Goal: Check status: Check status

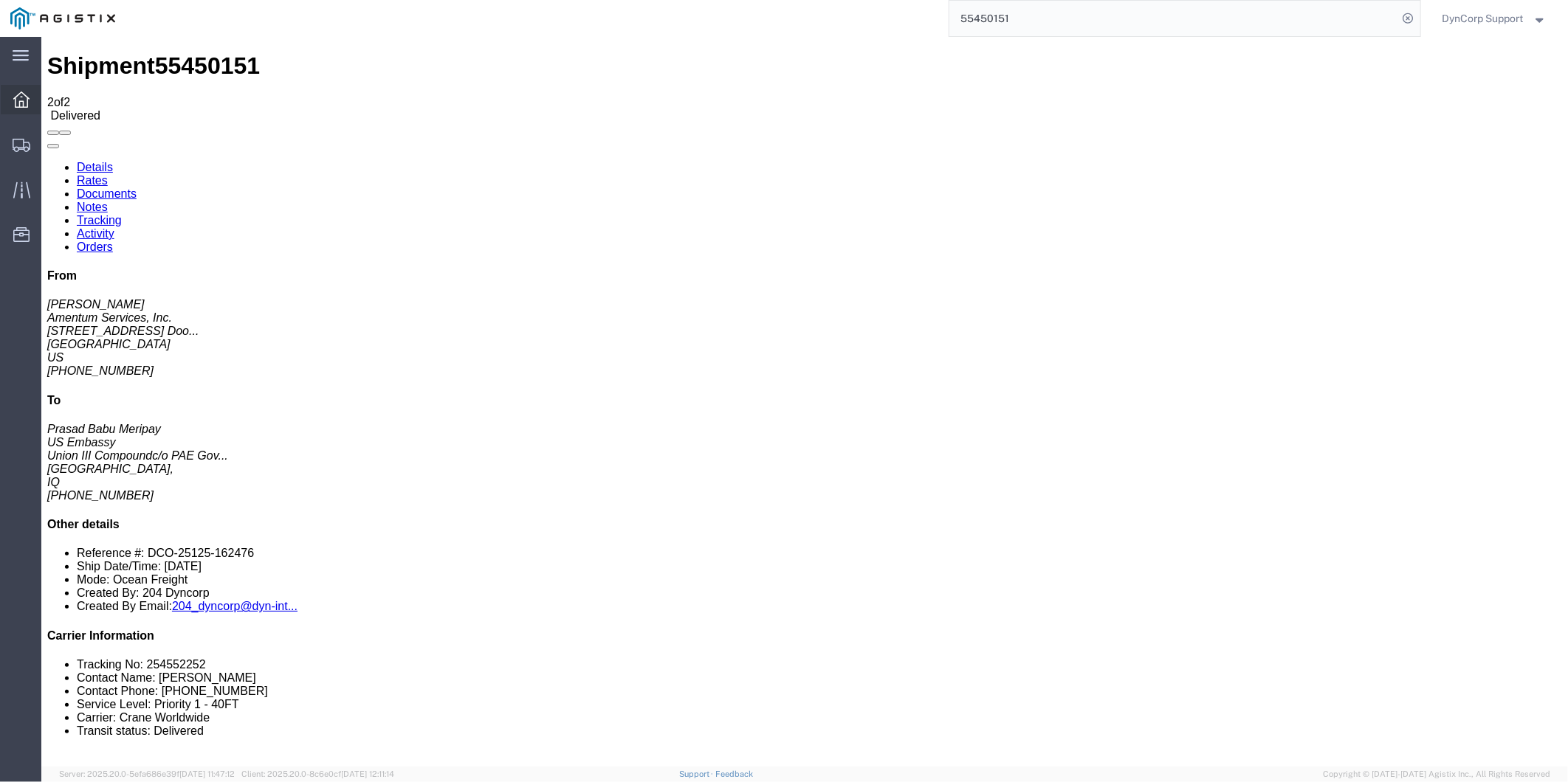
click at [27, 98] on icon at bounding box center [21, 99] width 16 height 16
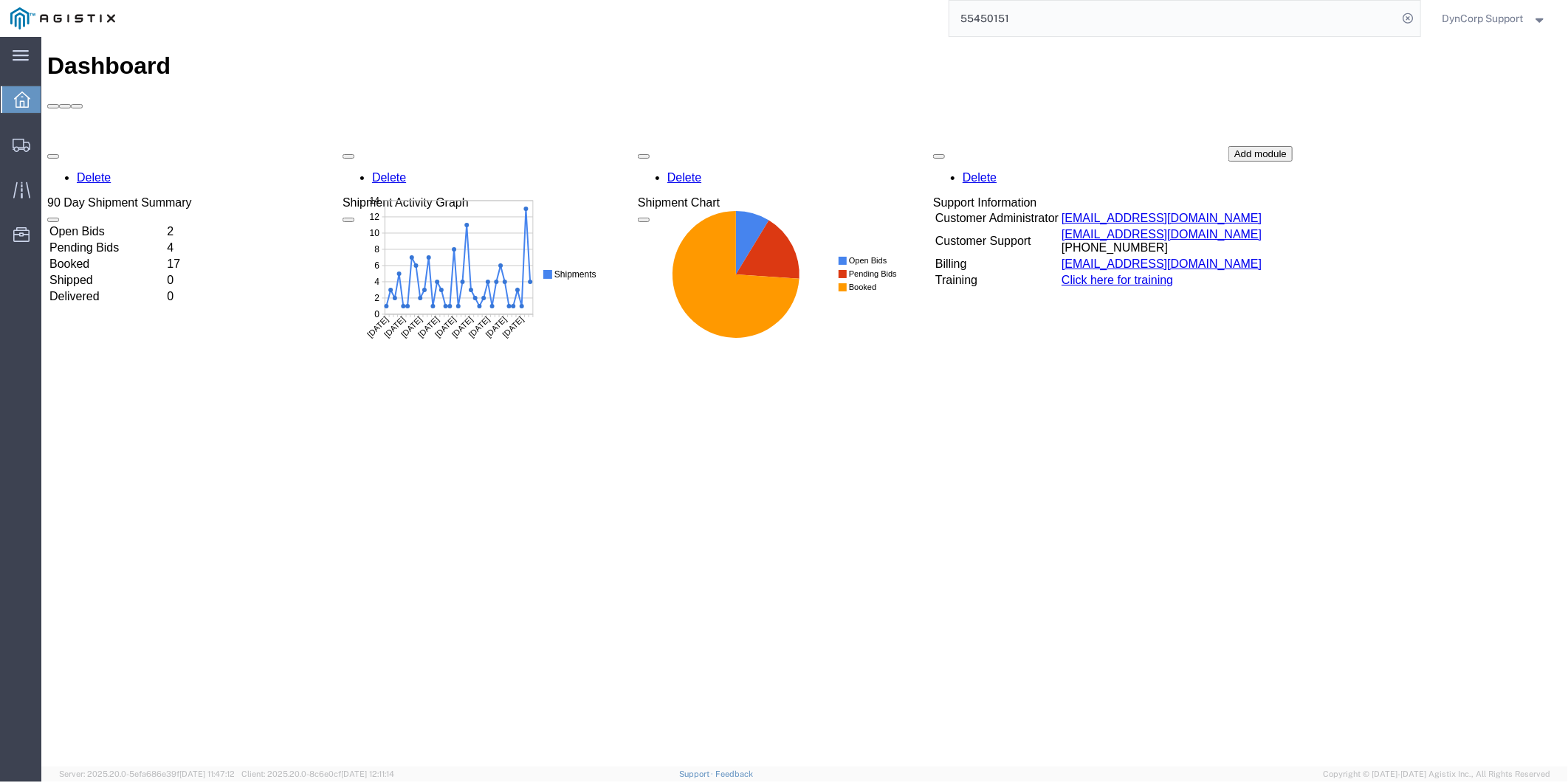
click at [114, 224] on td "Open Bids" at bounding box center [106, 230] width 116 height 14
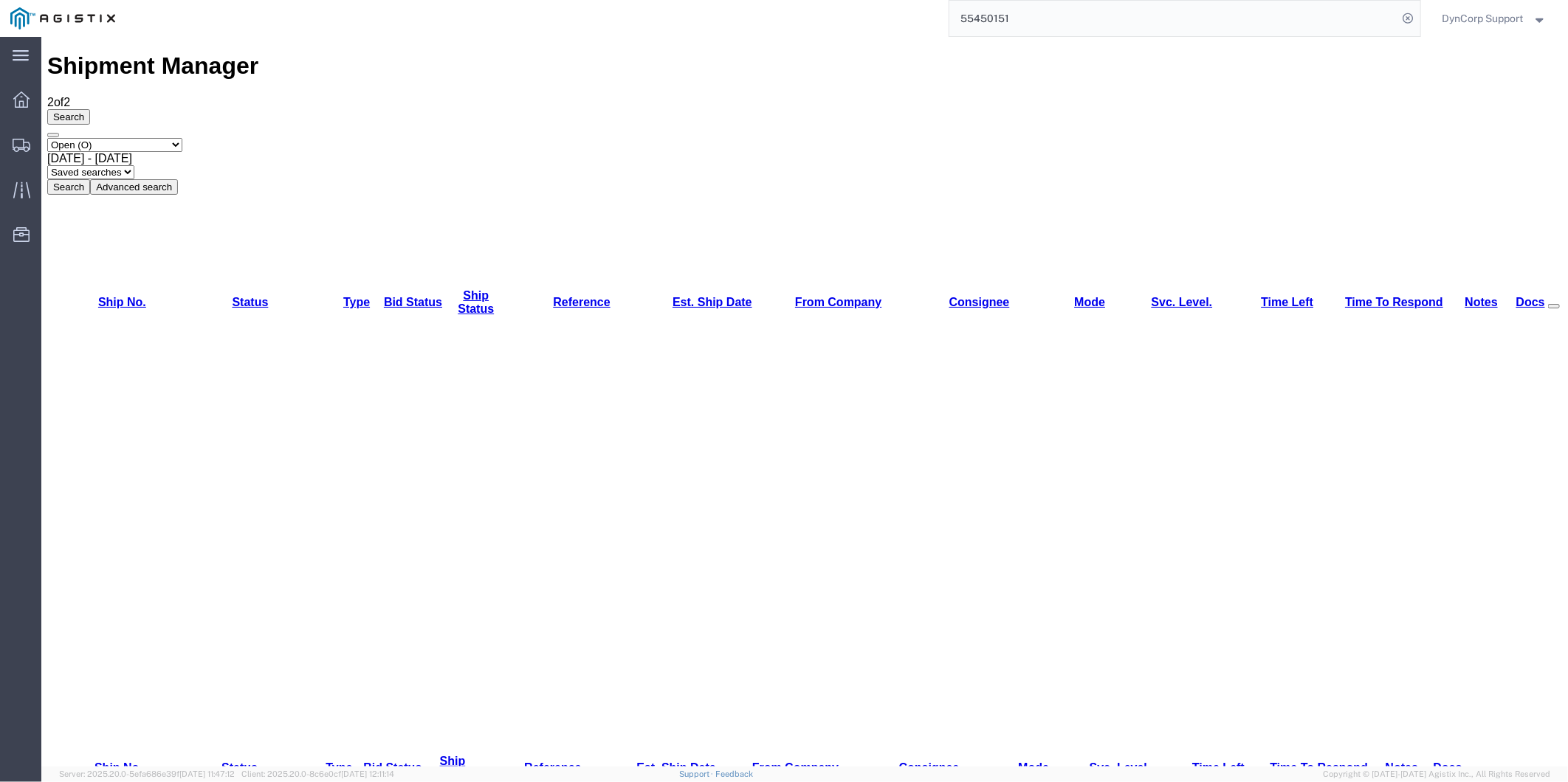
click at [1505, 11] on span "DynCorp Support" at bounding box center [1483, 18] width 81 height 16
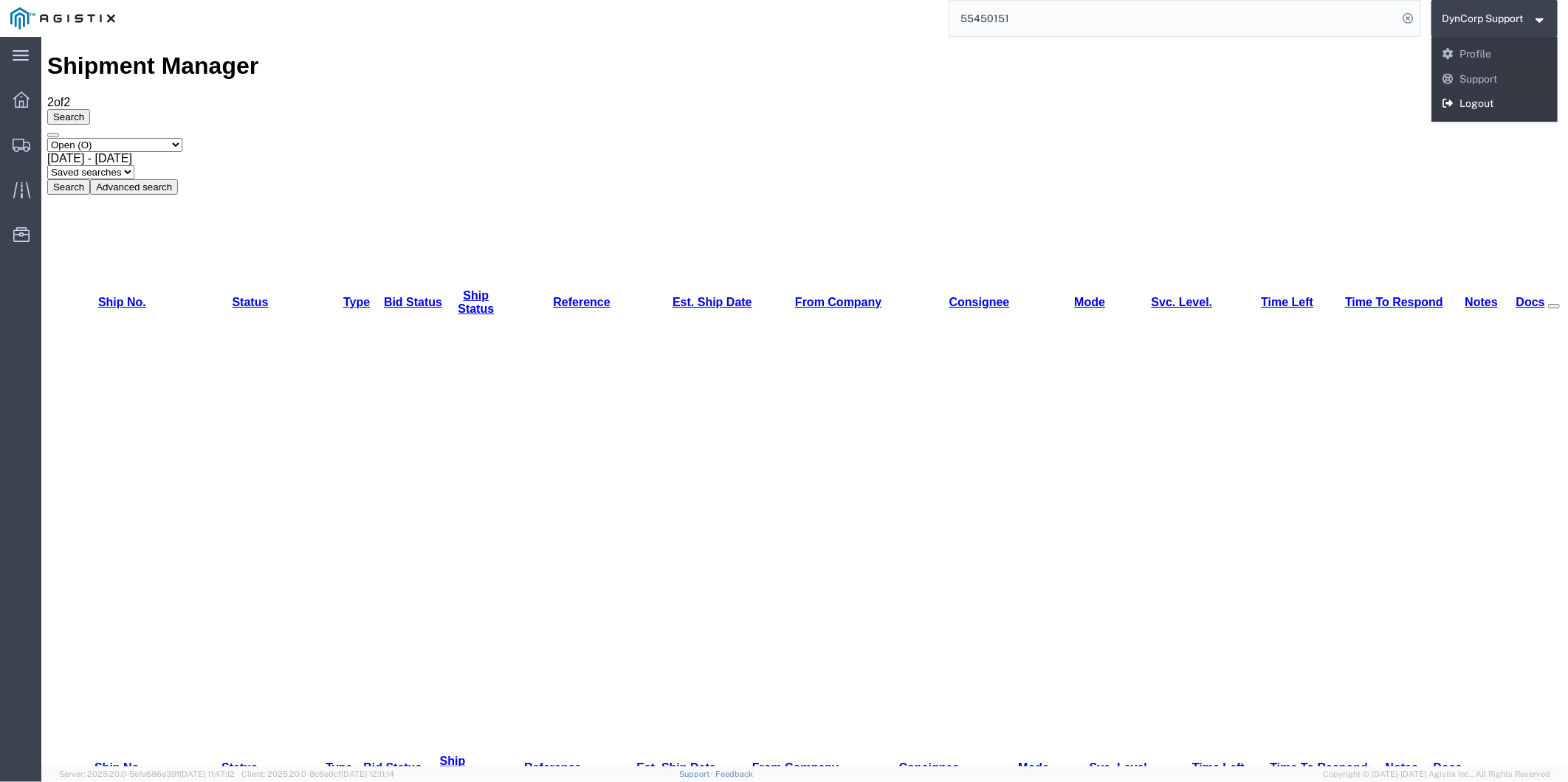
click at [1505, 103] on link "Logout" at bounding box center [1495, 104] width 127 height 25
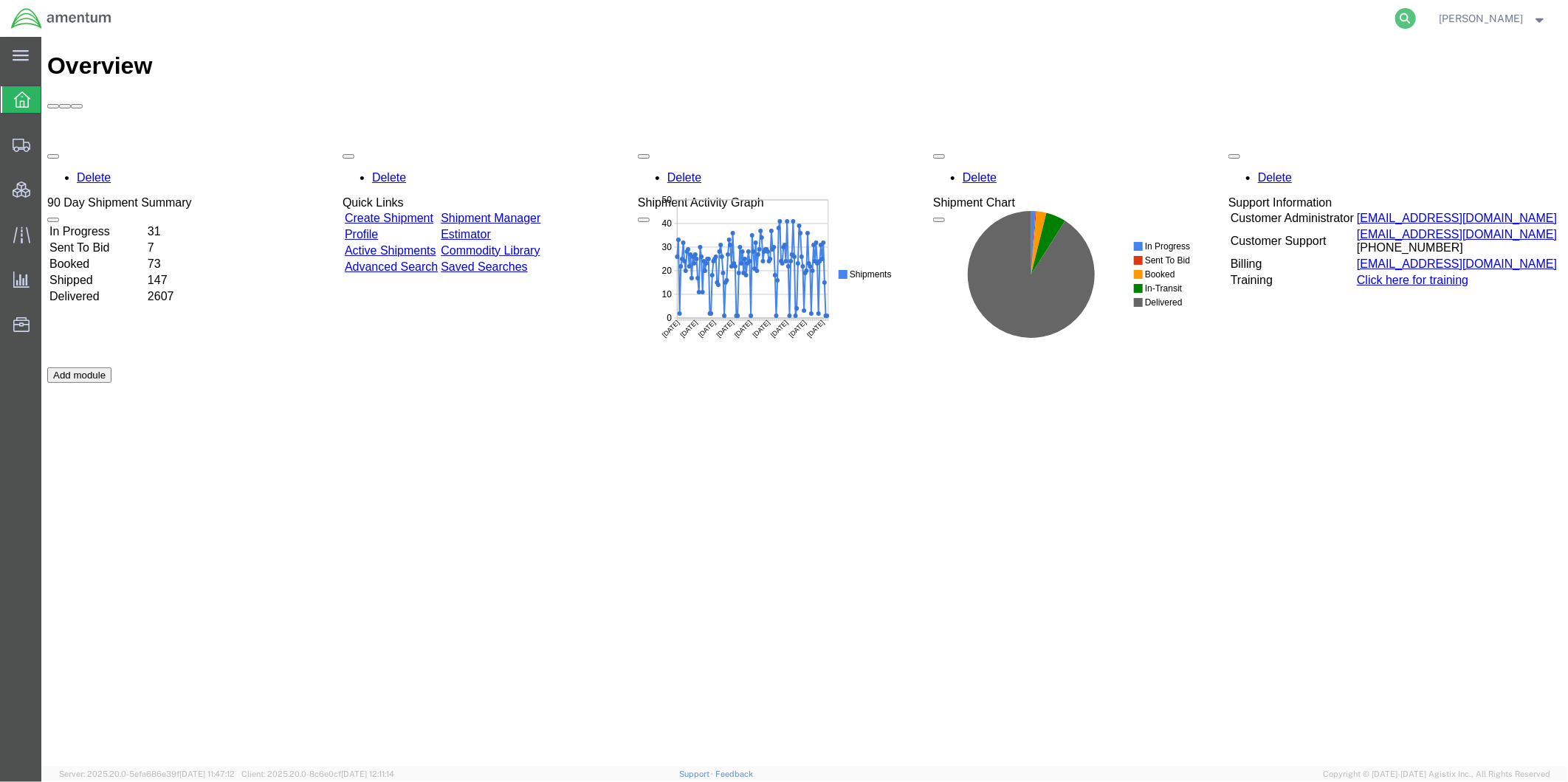
click at [1415, 18] on icon at bounding box center [1405, 18] width 21 height 21
click at [1323, 28] on input "search" at bounding box center [1170, 18] width 449 height 35
paste input "56986069"
click at [1415, 21] on icon at bounding box center [1405, 18] width 21 height 21
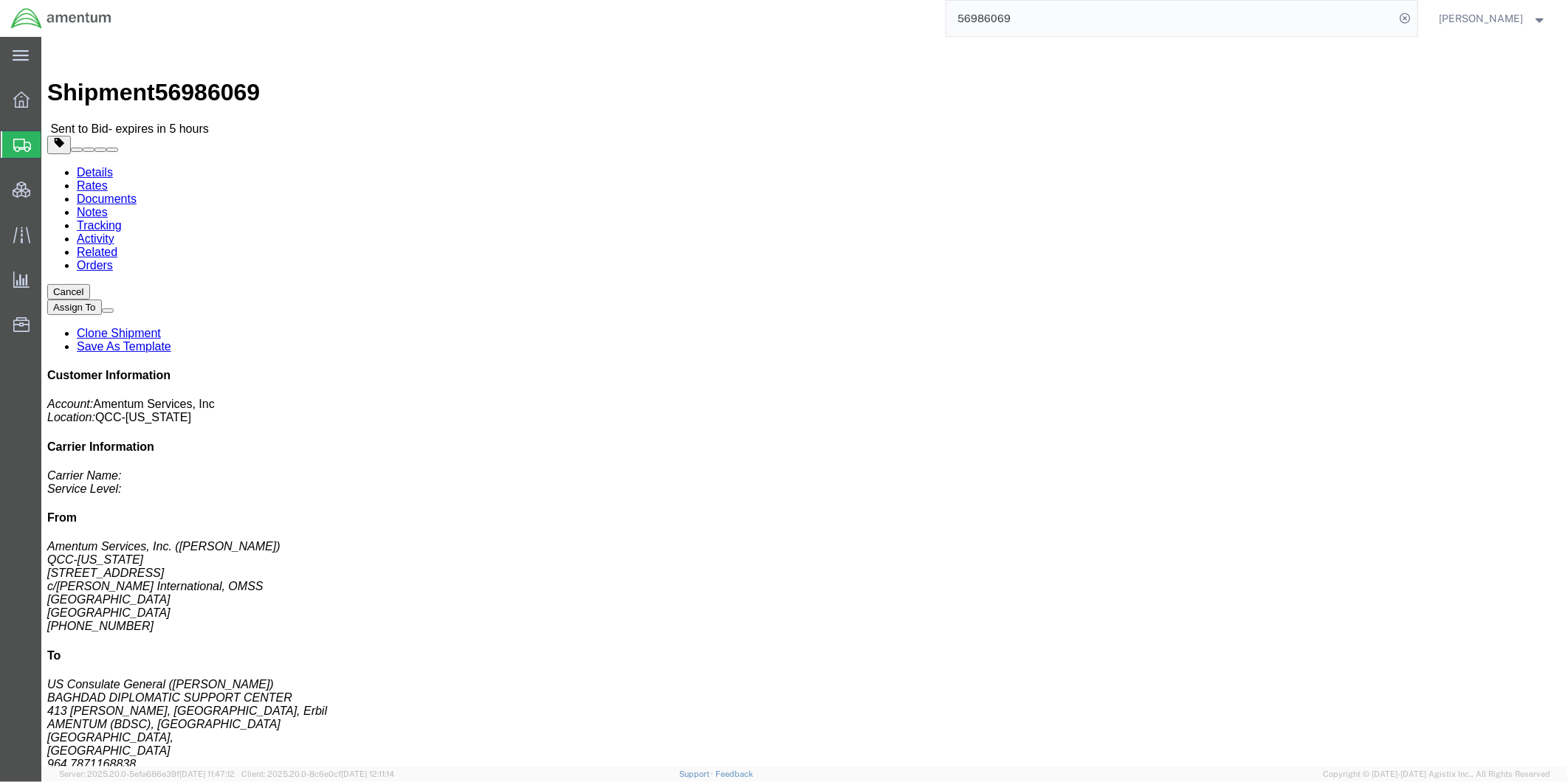
click link "Rates"
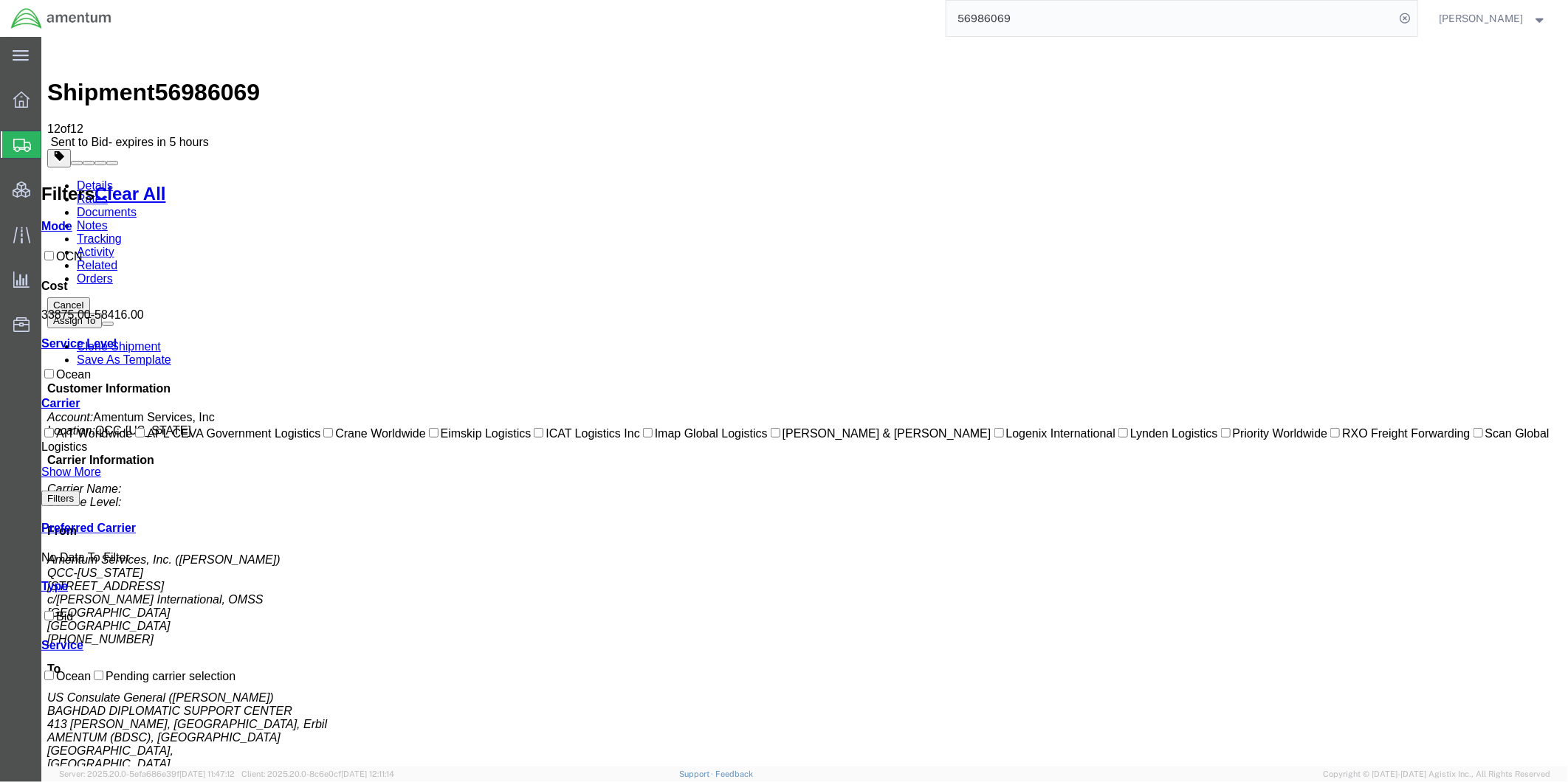
click at [104, 179] on link "Details" at bounding box center [94, 185] width 36 height 12
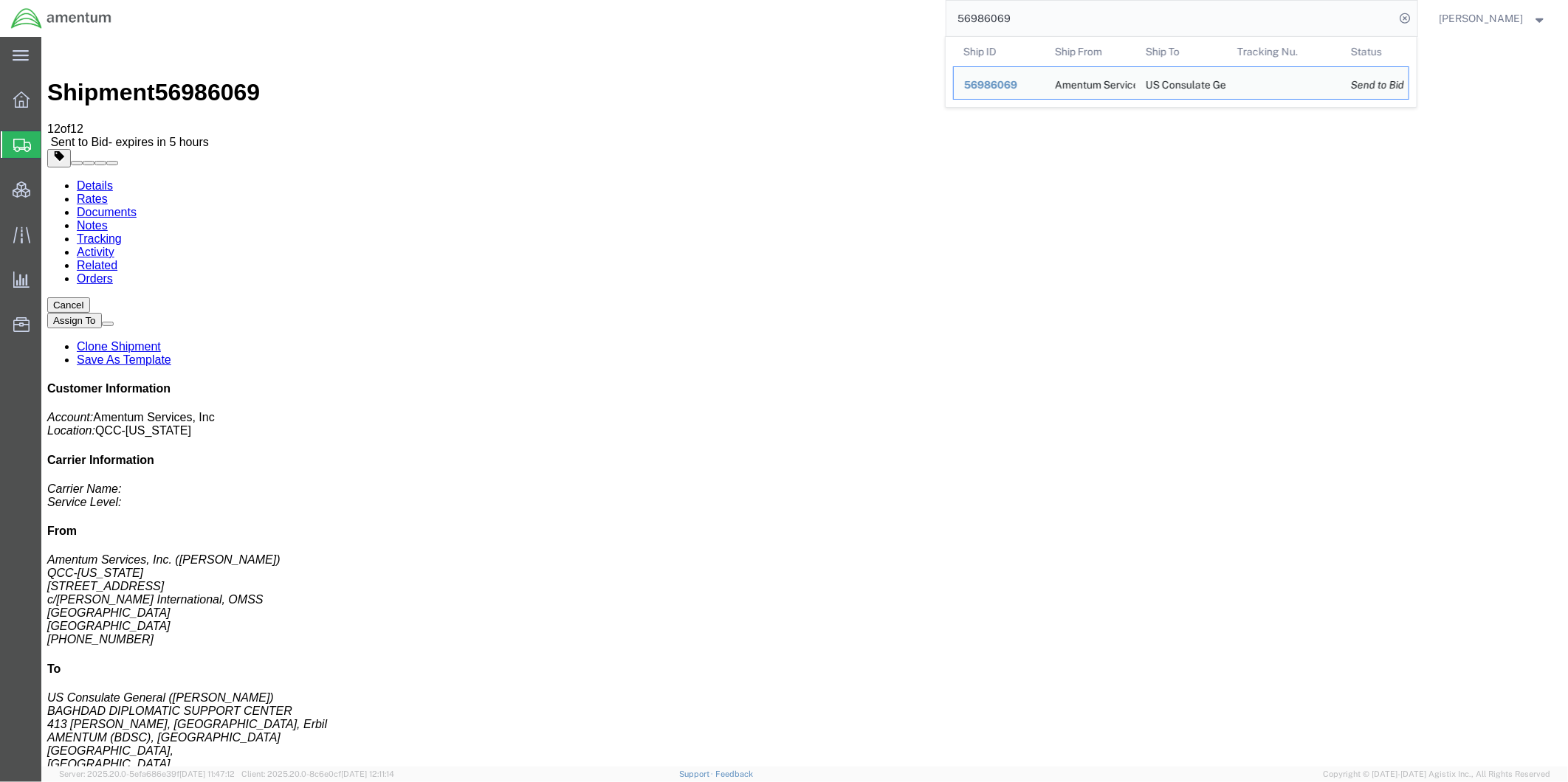
drag, startPoint x: 1064, startPoint y: 18, endPoint x: 979, endPoint y: 34, distance: 86.5
click at [979, 34] on input "56986069" at bounding box center [1170, 18] width 449 height 35
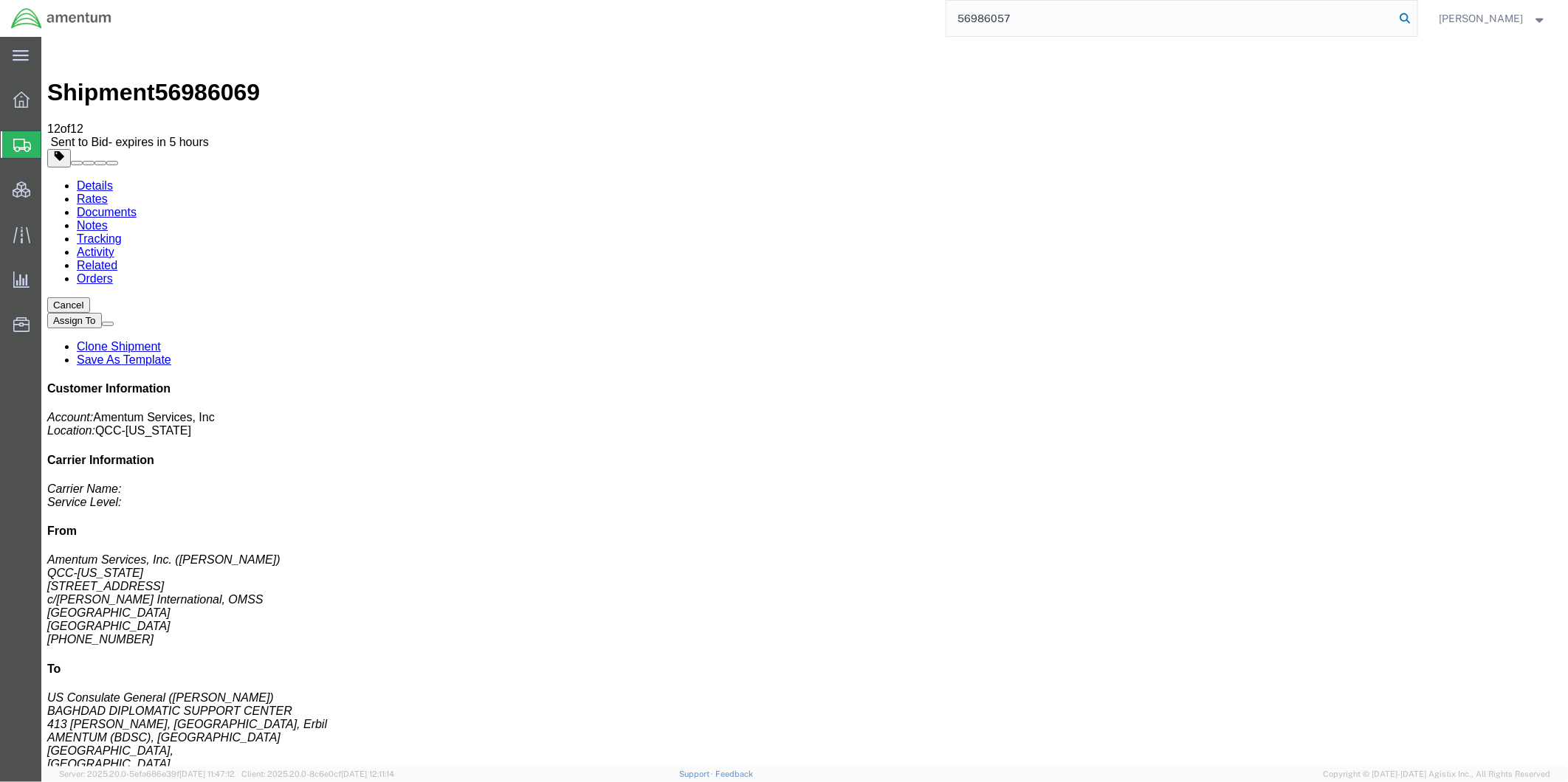
type input "56986057"
click at [1415, 20] on icon at bounding box center [1405, 18] width 21 height 21
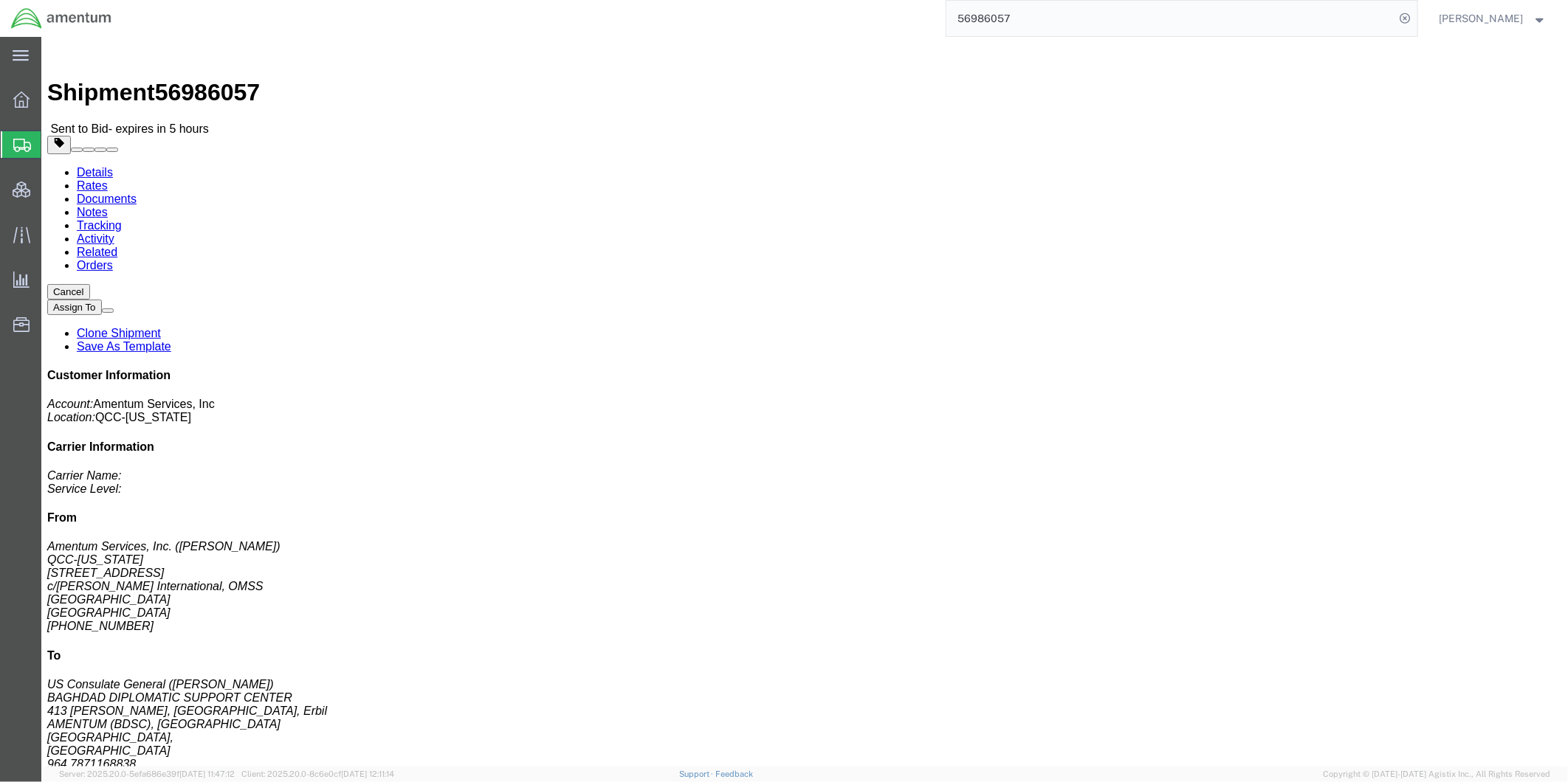
click link "Rates"
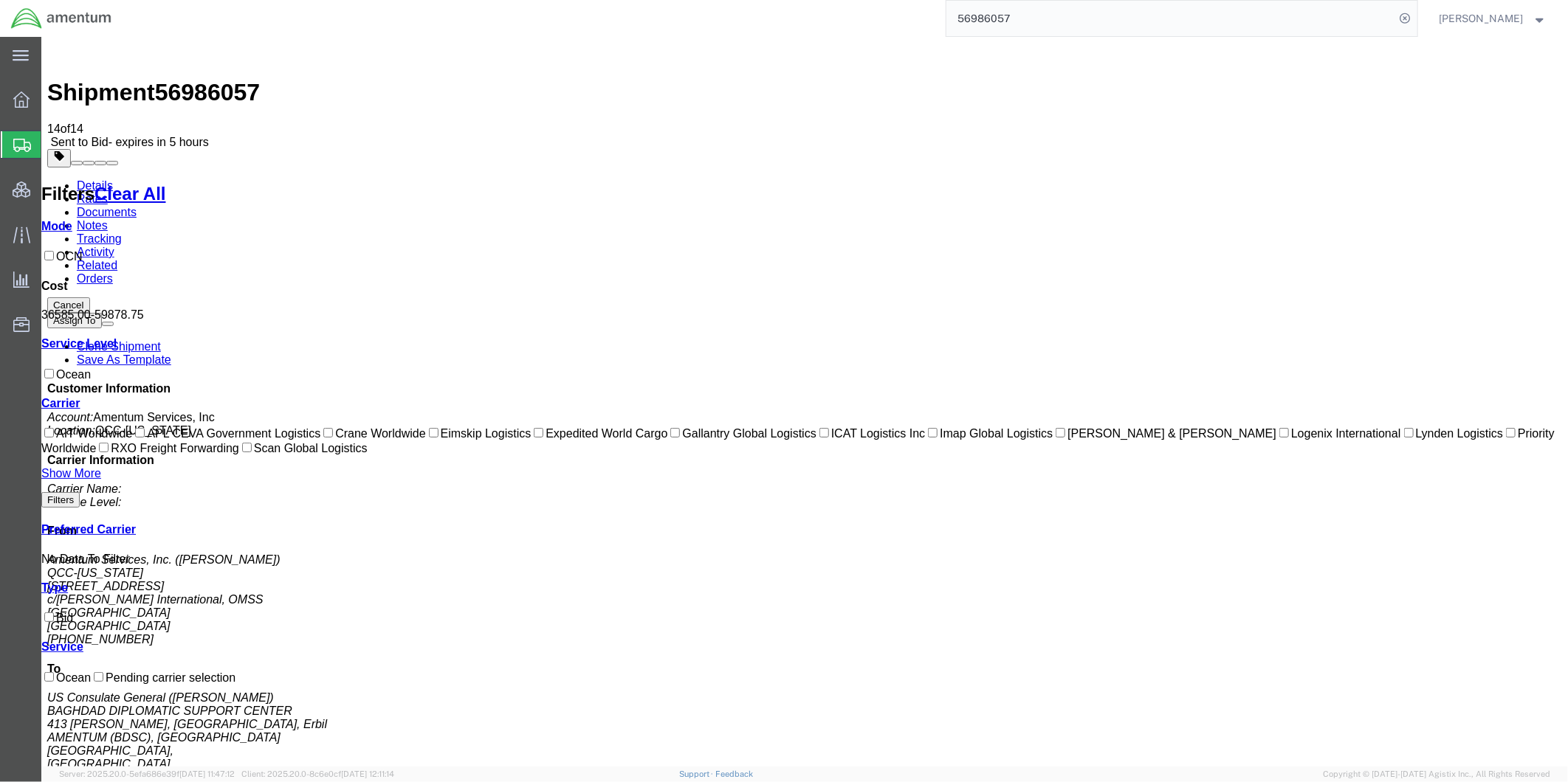
click at [76, 179] on link "Details" at bounding box center [94, 185] width 36 height 12
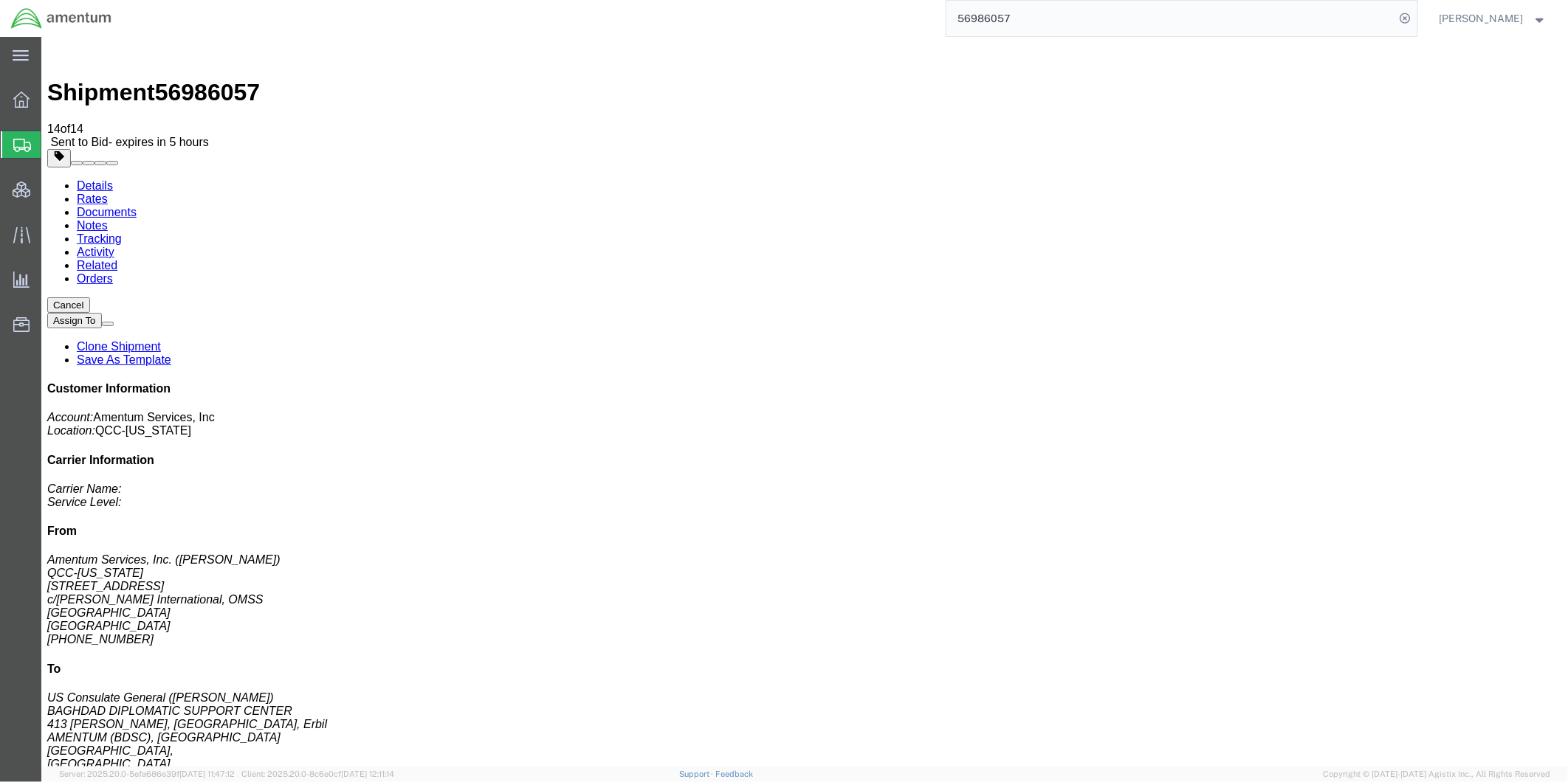
click link "Notes"
